Goal: Information Seeking & Learning: Learn about a topic

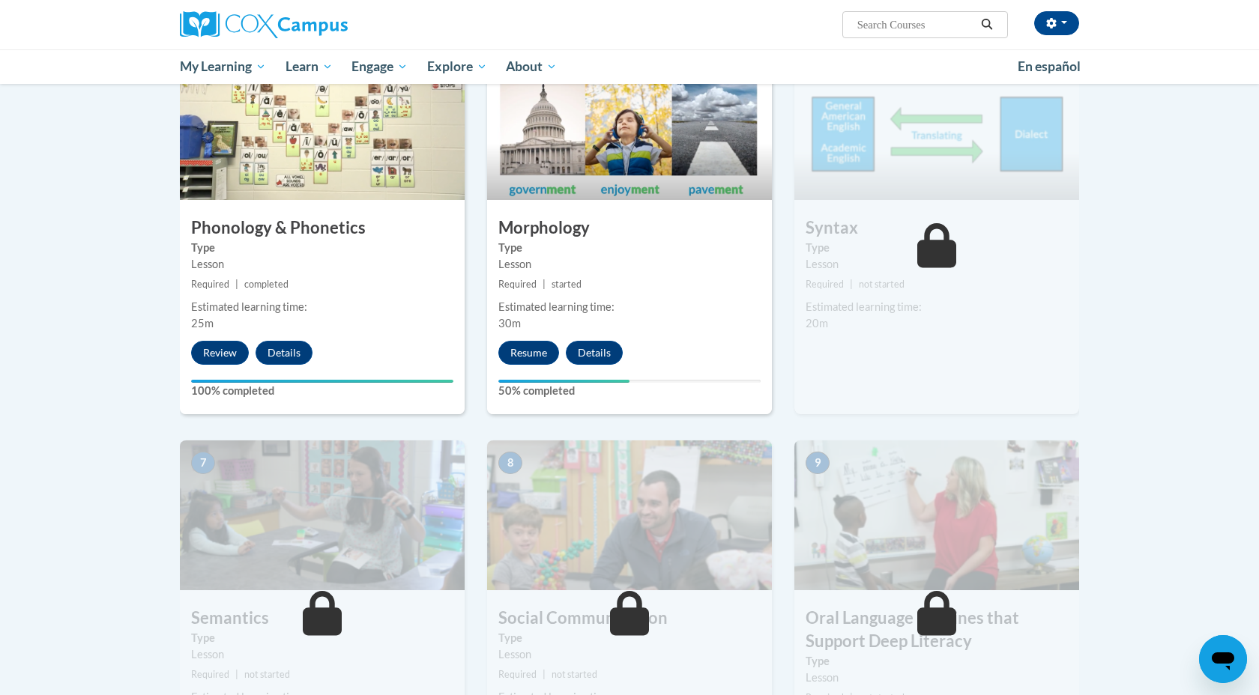
scroll to position [756, 0]
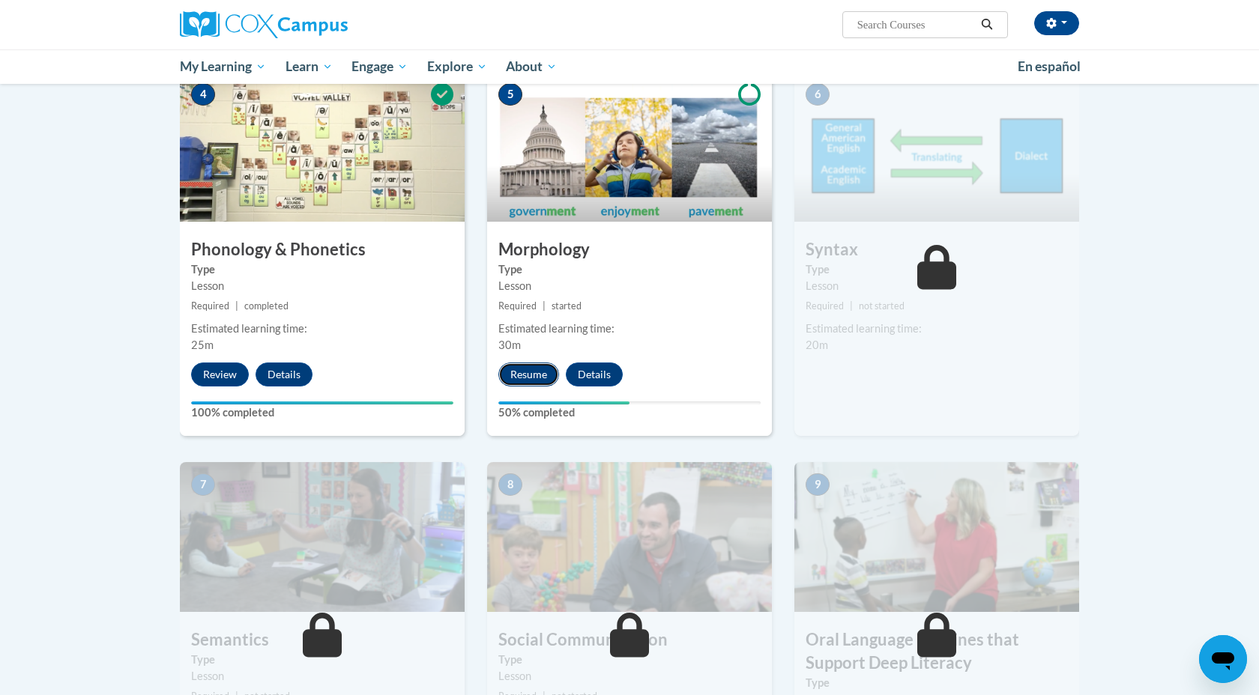
click at [518, 375] on button "Resume" at bounding box center [528, 375] width 61 height 24
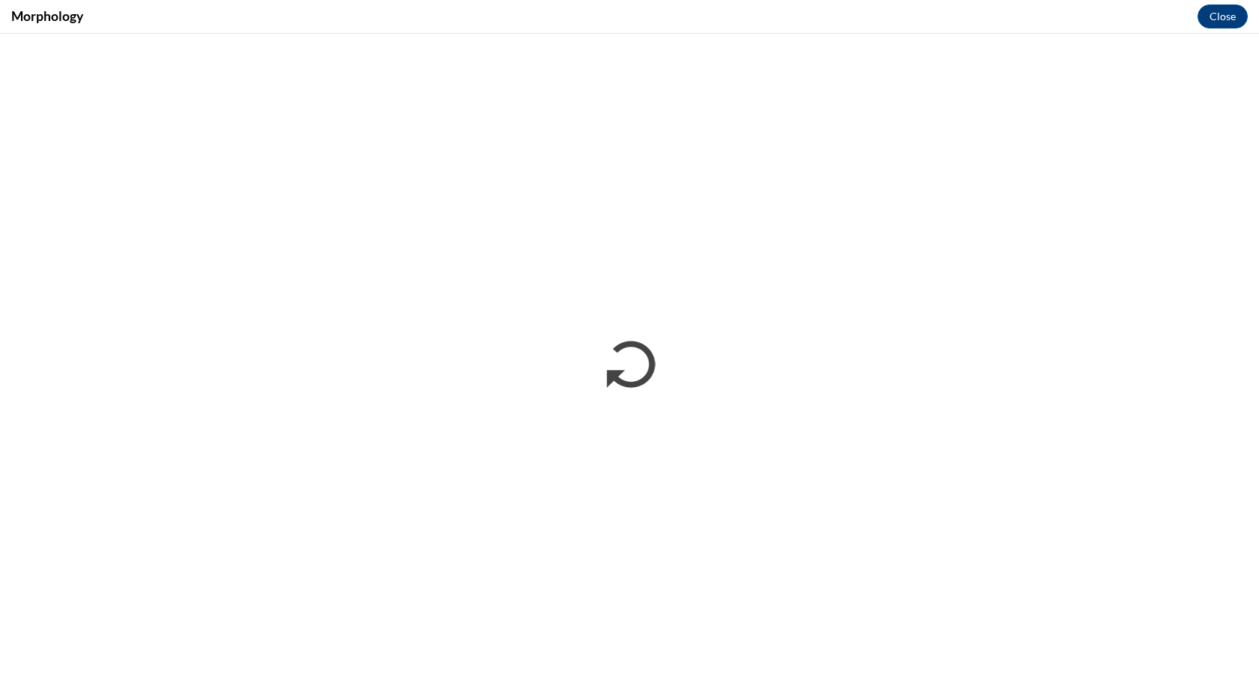
scroll to position [0, 0]
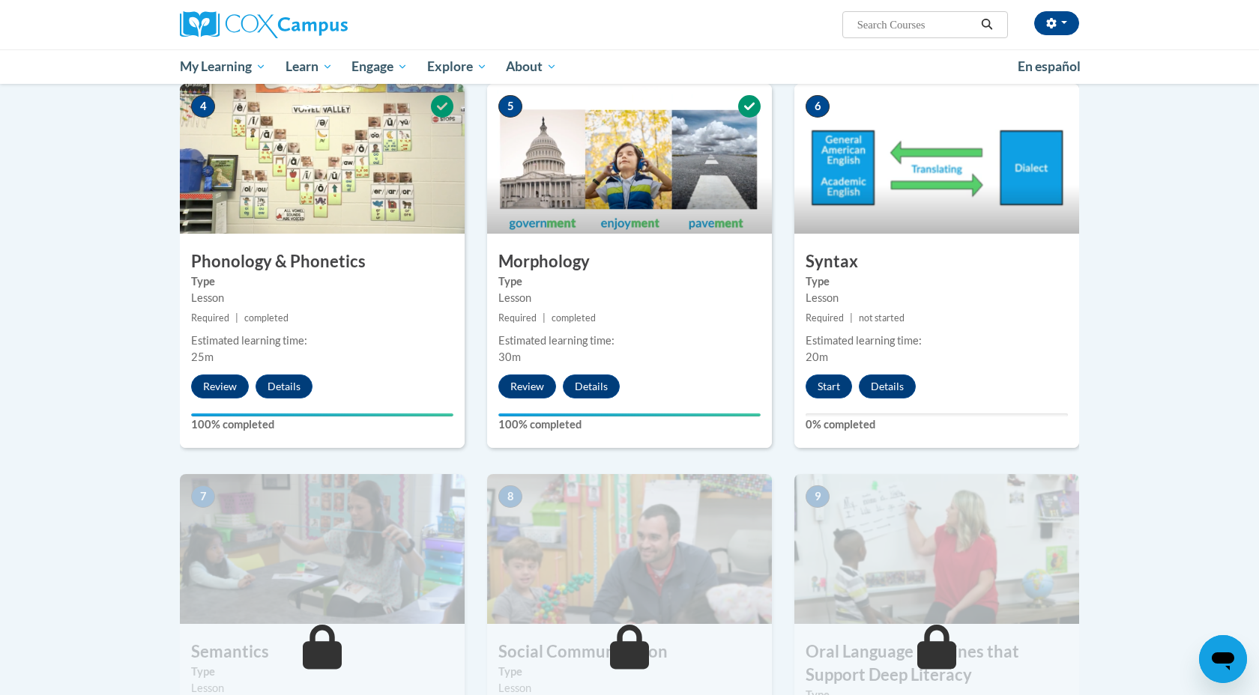
scroll to position [747, 0]
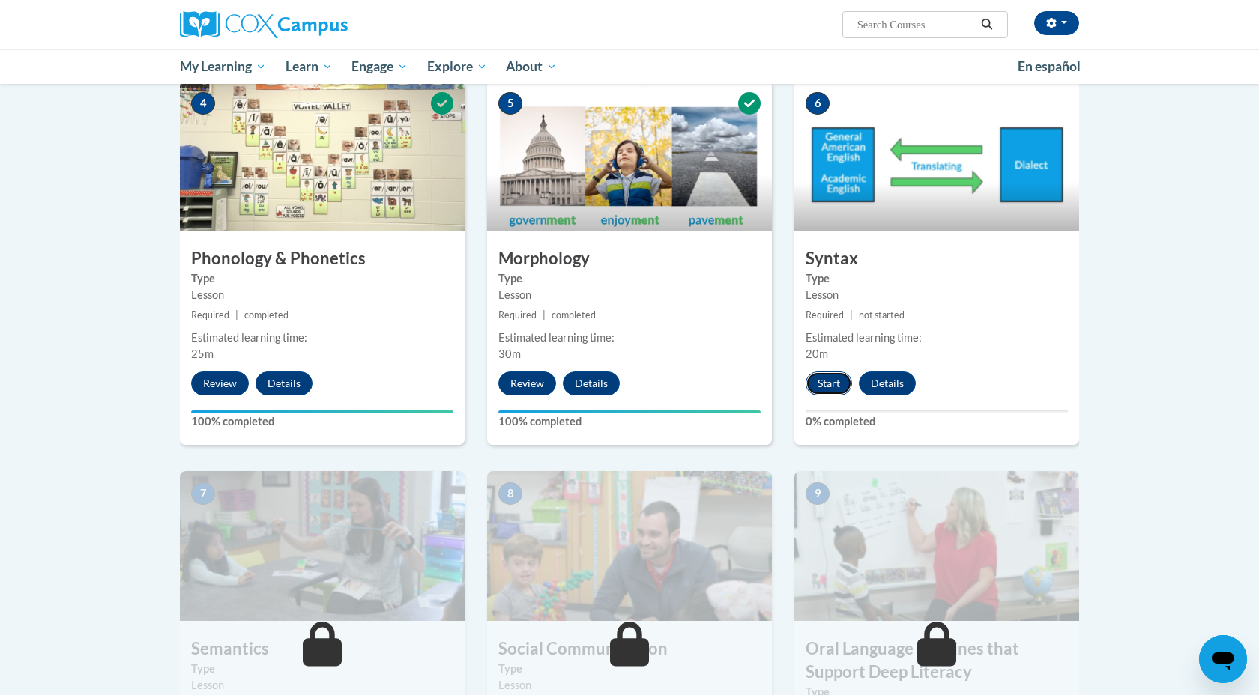
click at [824, 387] on button "Start" at bounding box center [828, 384] width 46 height 24
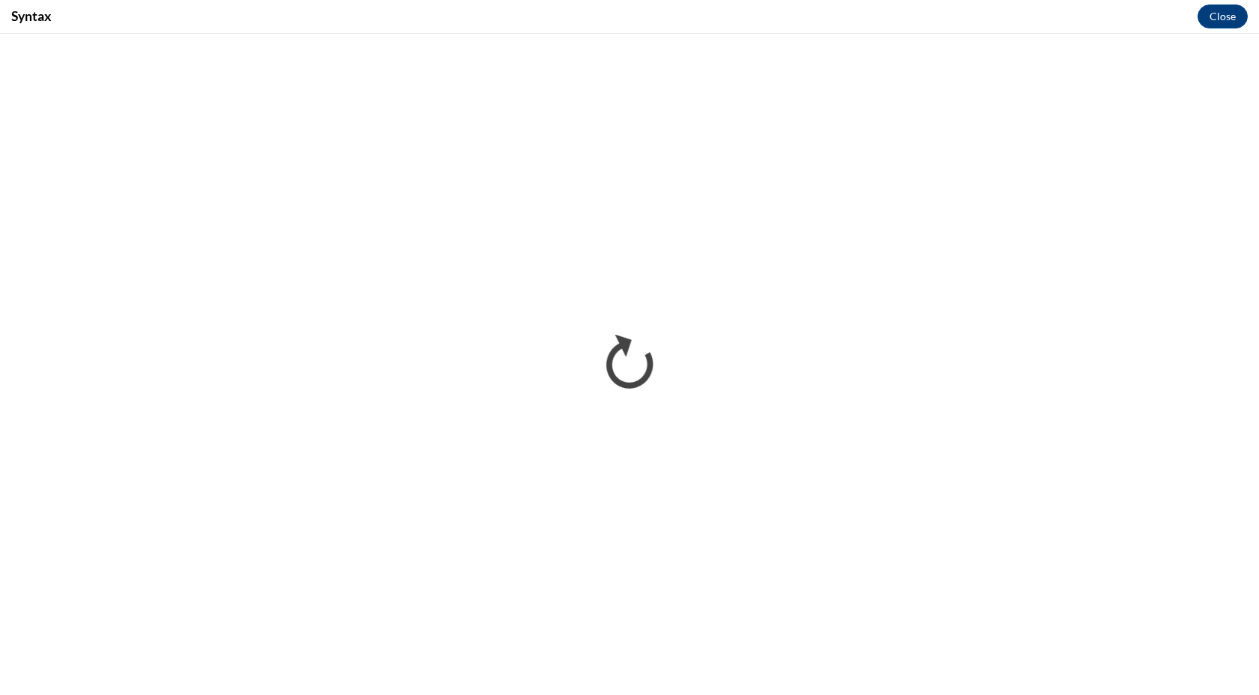
scroll to position [0, 0]
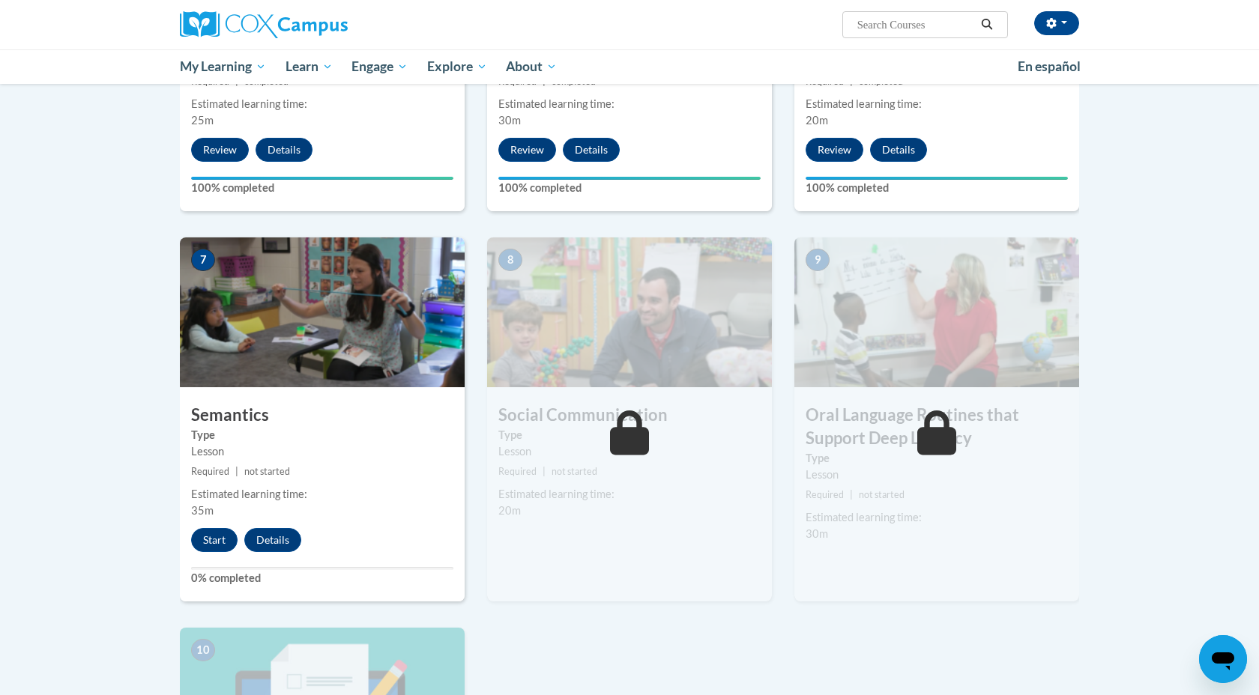
scroll to position [1085, 0]
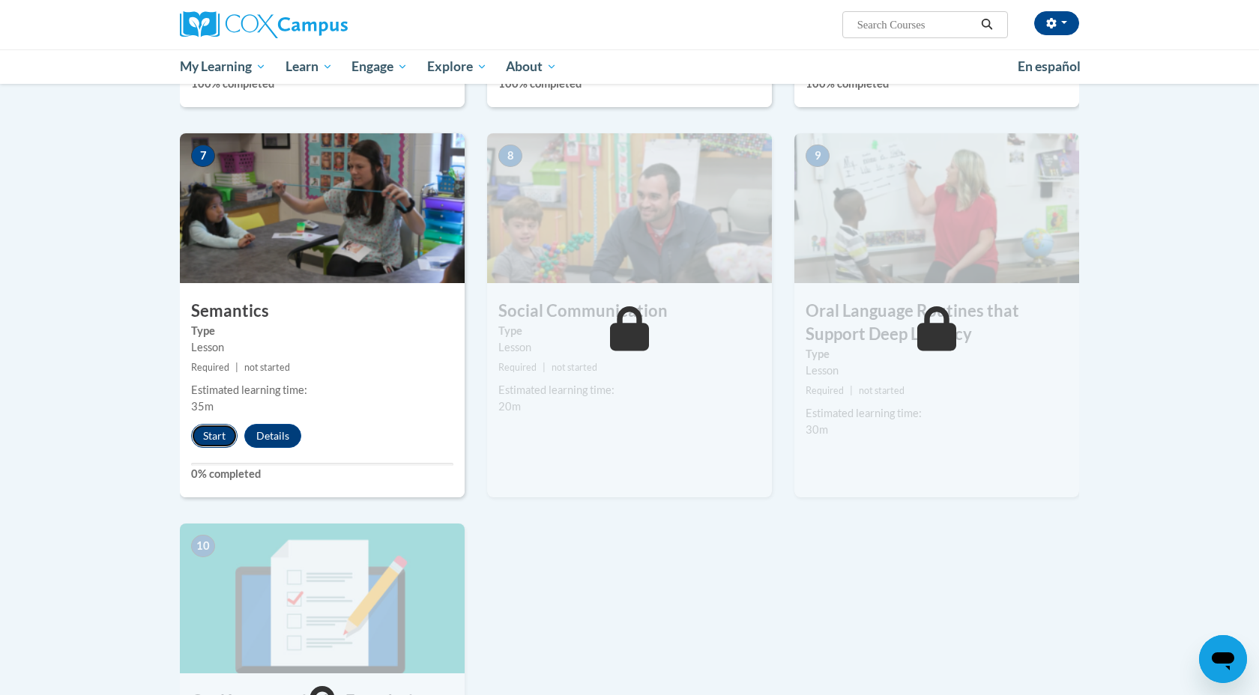
click at [217, 441] on button "Start" at bounding box center [214, 436] width 46 height 24
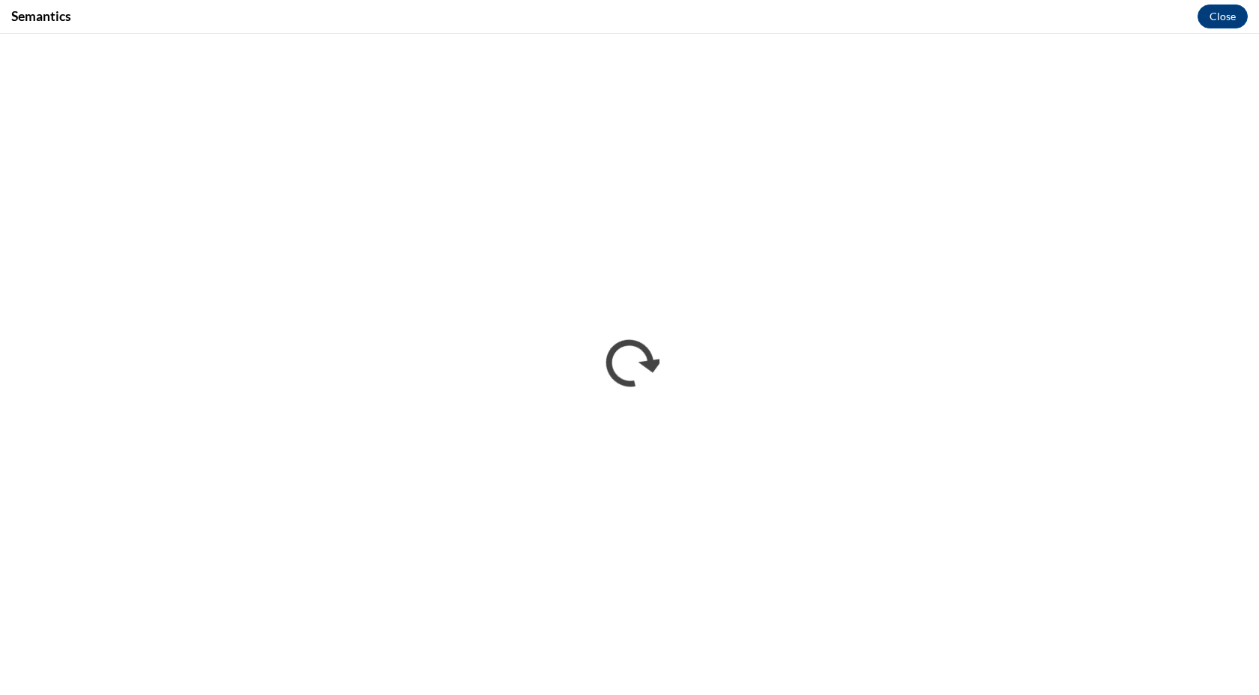
scroll to position [0, 0]
